Goal: Information Seeking & Learning: Learn about a topic

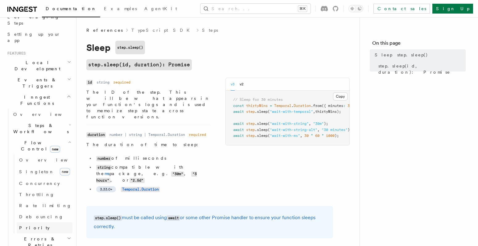
scroll to position [107, 0]
click at [41, 187] on link "Throttling" at bounding box center [45, 192] width 56 height 11
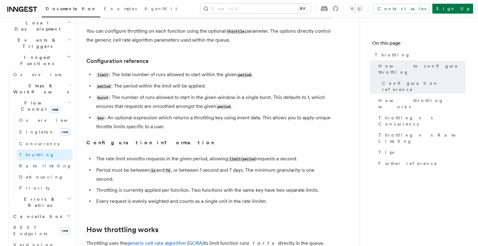
scroll to position [240, 0]
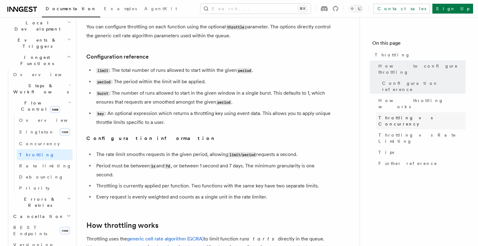
click at [388, 115] on span "Throttling vs Concurrency" at bounding box center [421, 121] width 87 height 12
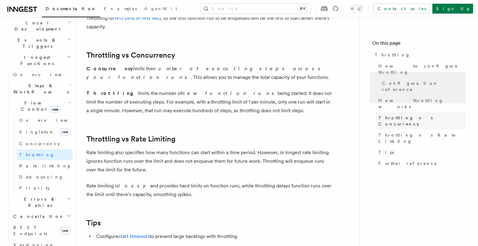
scroll to position [576, 0]
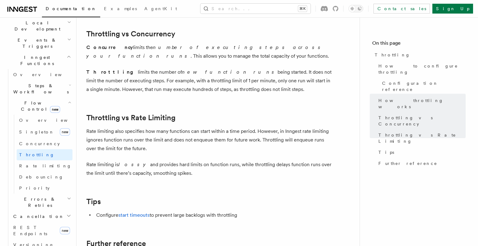
click at [169, 80] on p "Throttling limits the number of new function runs being started. It does not li…" at bounding box center [209, 81] width 247 height 26
click at [226, 79] on p "Throttling limits the number of new function runs being started. It does not li…" at bounding box center [209, 81] width 247 height 26
drag, startPoint x: 86, startPoint y: 90, endPoint x: 230, endPoint y: 91, distance: 143.7
click at [230, 91] on p "Throttling limits the number of new function runs being started. It does not li…" at bounding box center [209, 81] width 247 height 26
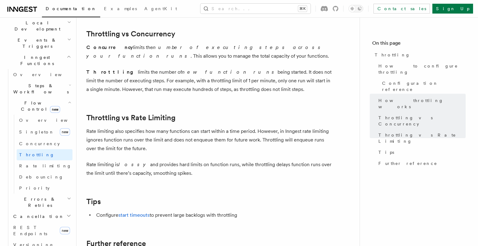
click at [230, 91] on p "Throttling limits the number of new function runs being started. It does not li…" at bounding box center [209, 81] width 247 height 26
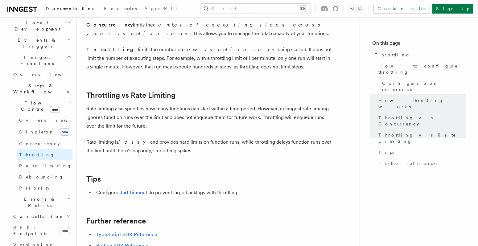
scroll to position [597, 0]
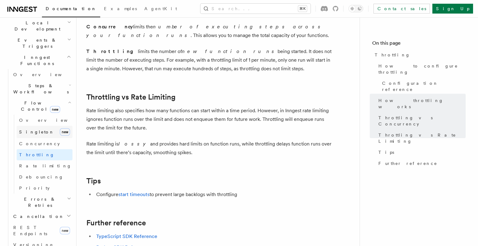
click at [39, 126] on link "Singleton new" at bounding box center [45, 132] width 56 height 12
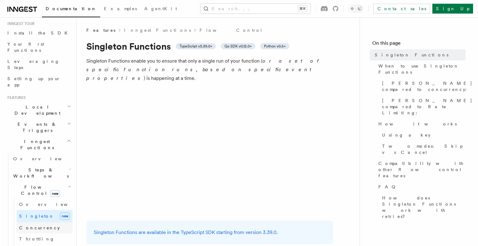
scroll to position [61, 0]
